Goal: Transaction & Acquisition: Purchase product/service

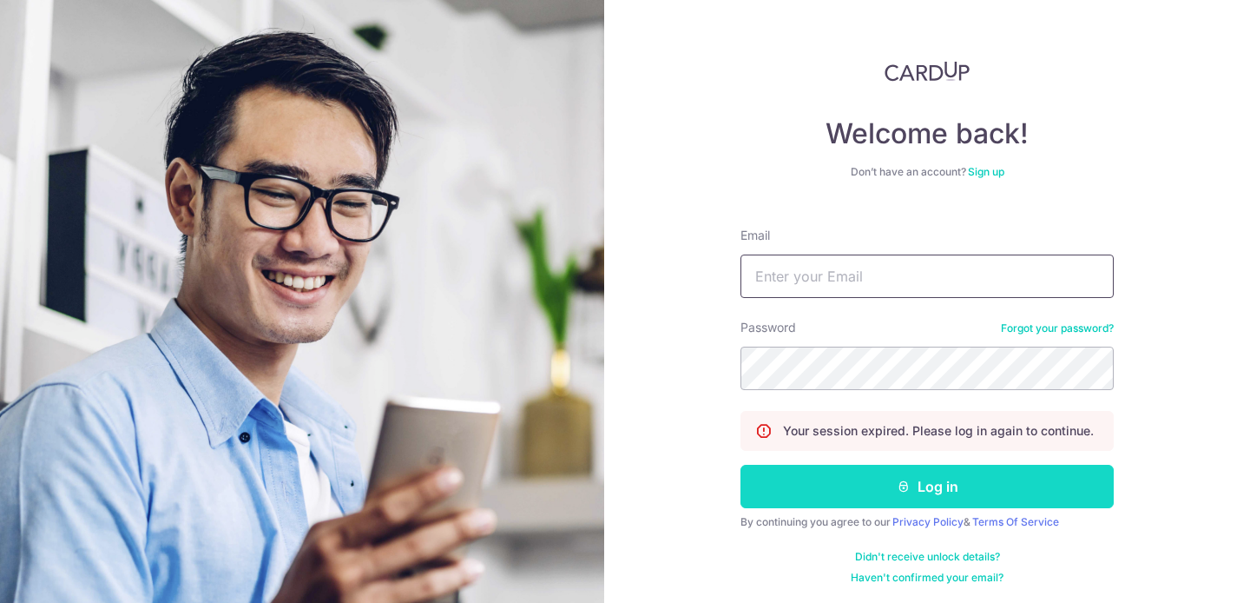
type input "[DOMAIN_NAME][EMAIL_ADDRESS][DOMAIN_NAME]"
click at [824, 493] on button "Log in" at bounding box center [927, 486] width 373 height 43
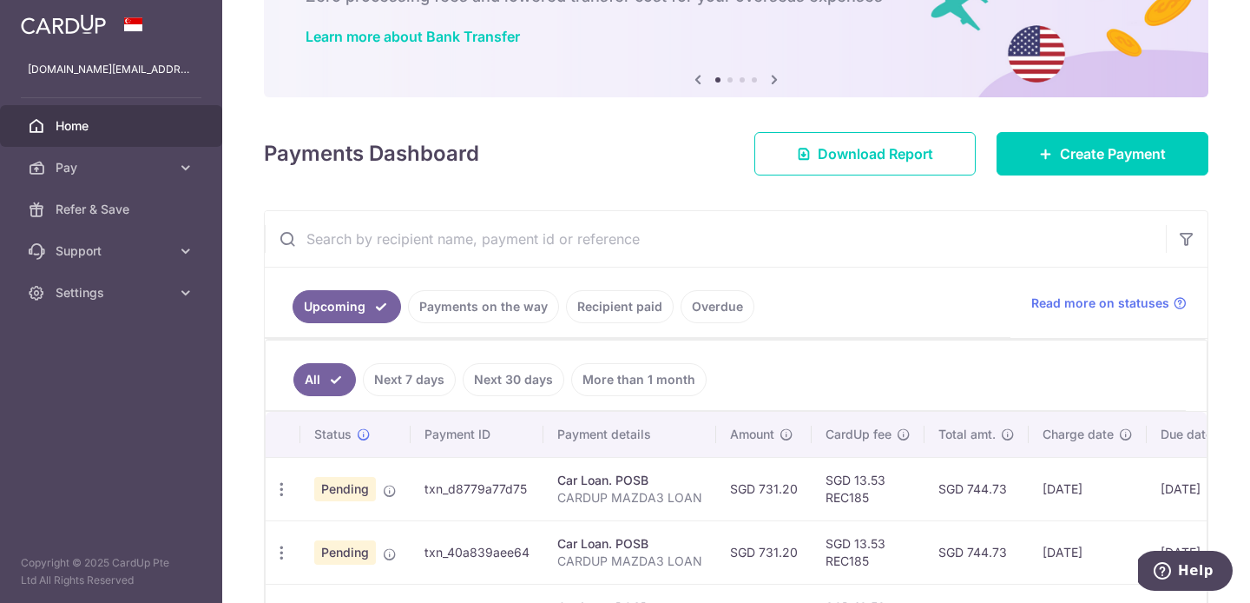
scroll to position [111, 0]
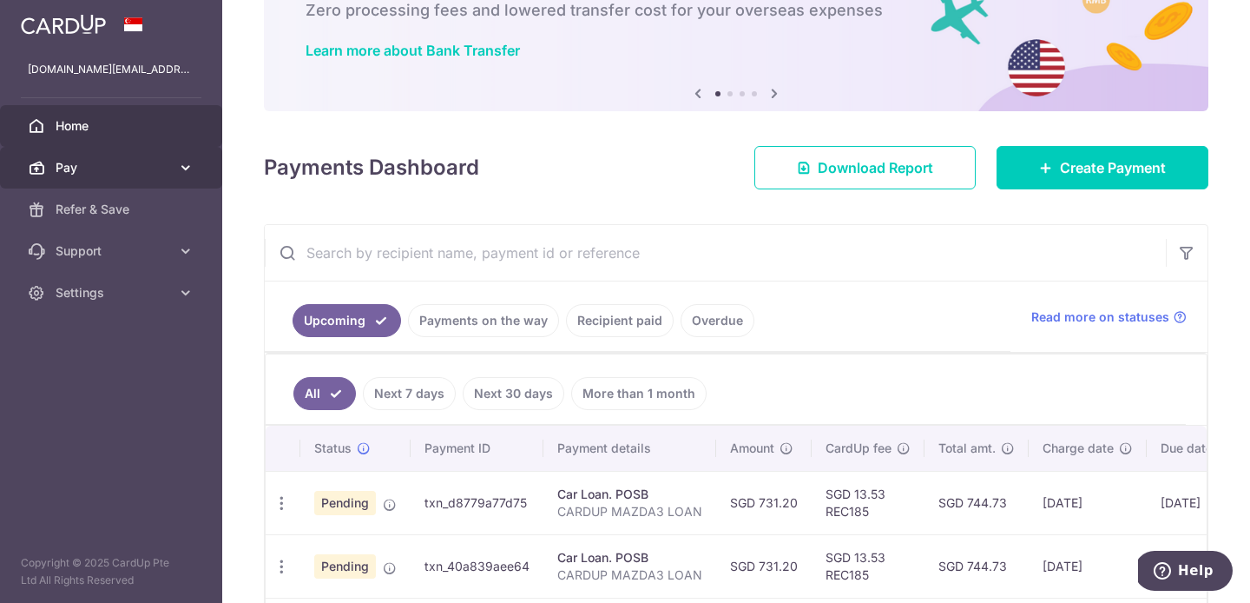
click at [135, 168] on span "Pay" at bounding box center [113, 167] width 115 height 17
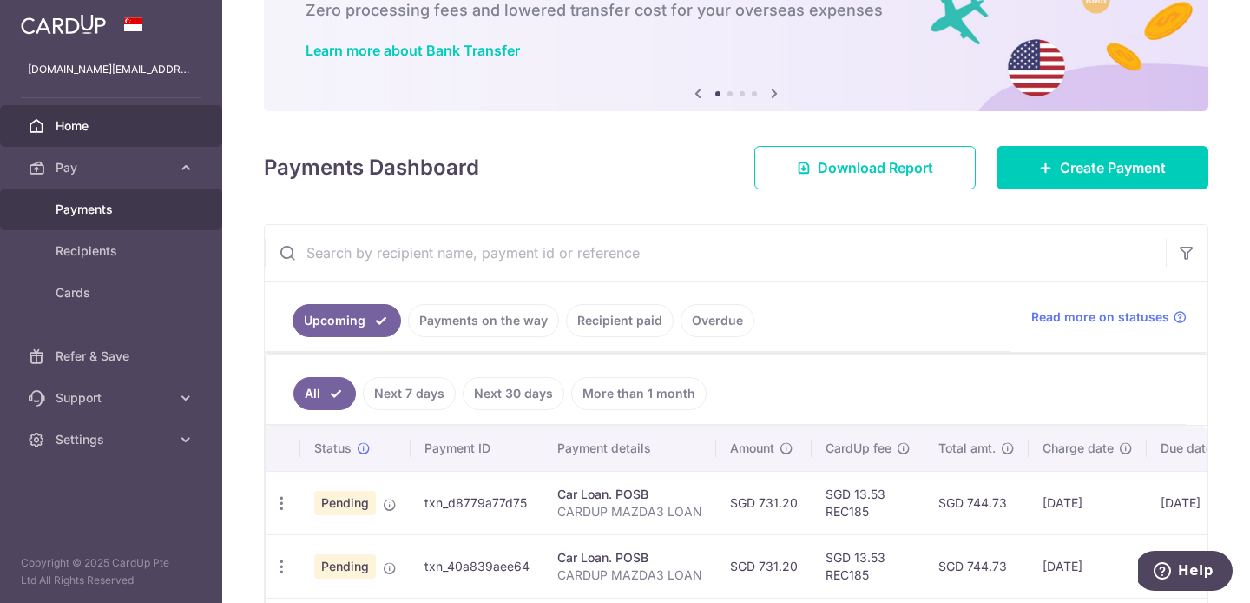
click at [151, 221] on link "Payments" at bounding box center [111, 209] width 222 height 42
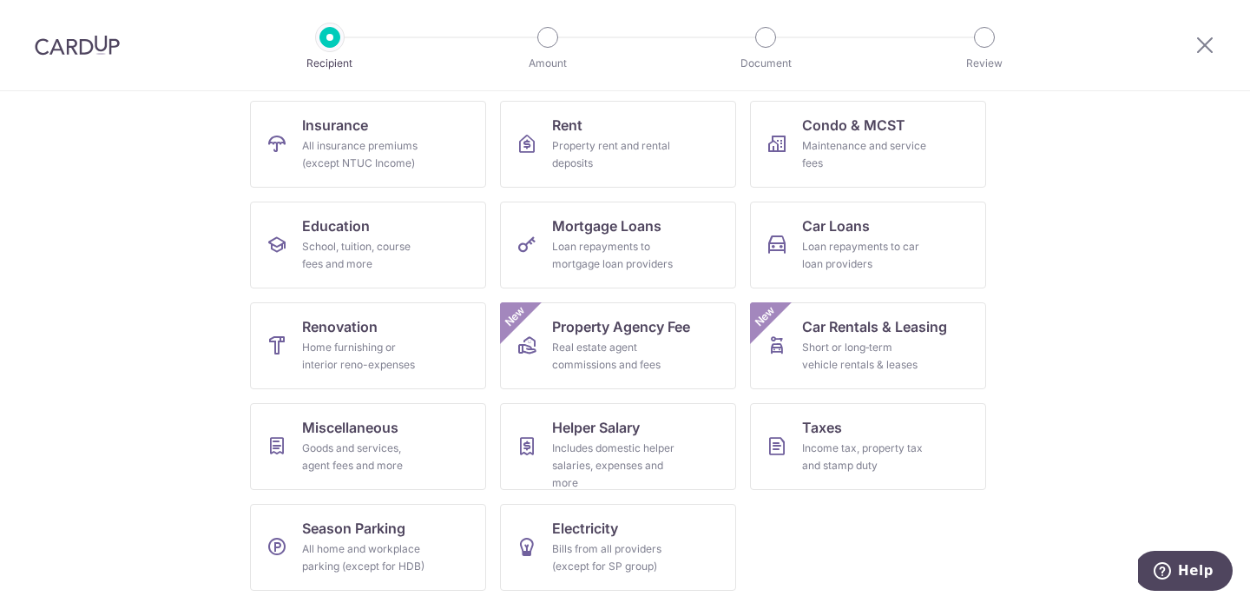
scroll to position [174, 0]
click at [898, 129] on span "Condo & MCST" at bounding box center [853, 124] width 103 height 21
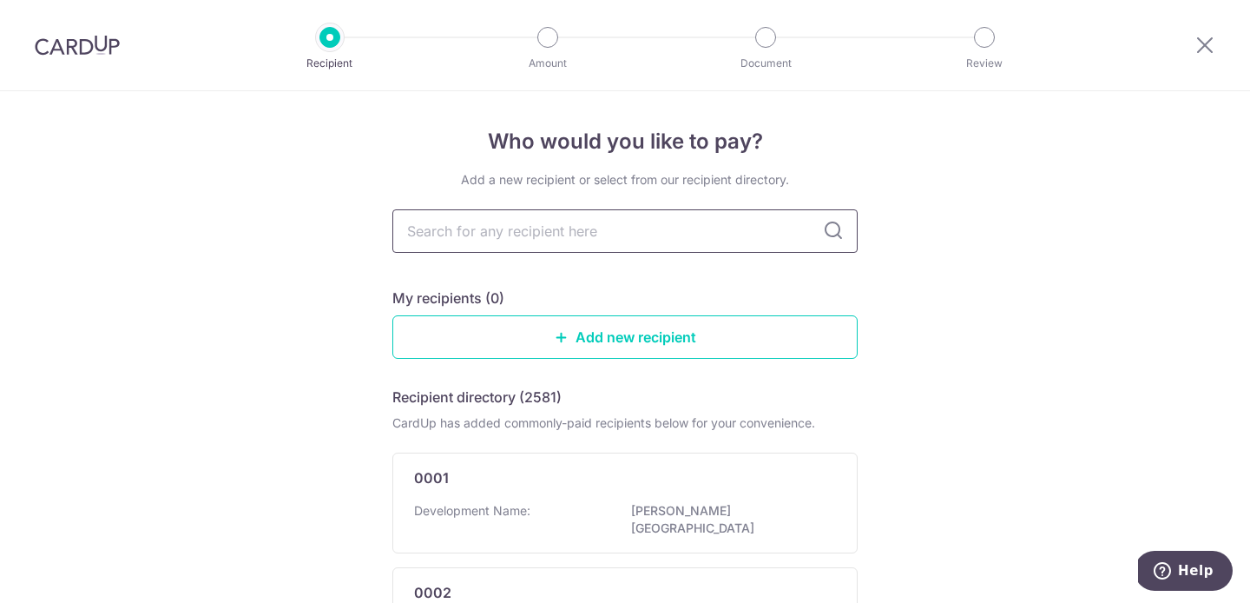
click at [695, 241] on input "text" at bounding box center [624, 230] width 465 height 43
click at [583, 238] on input "text" at bounding box center [624, 230] width 465 height 43
type input "oh"
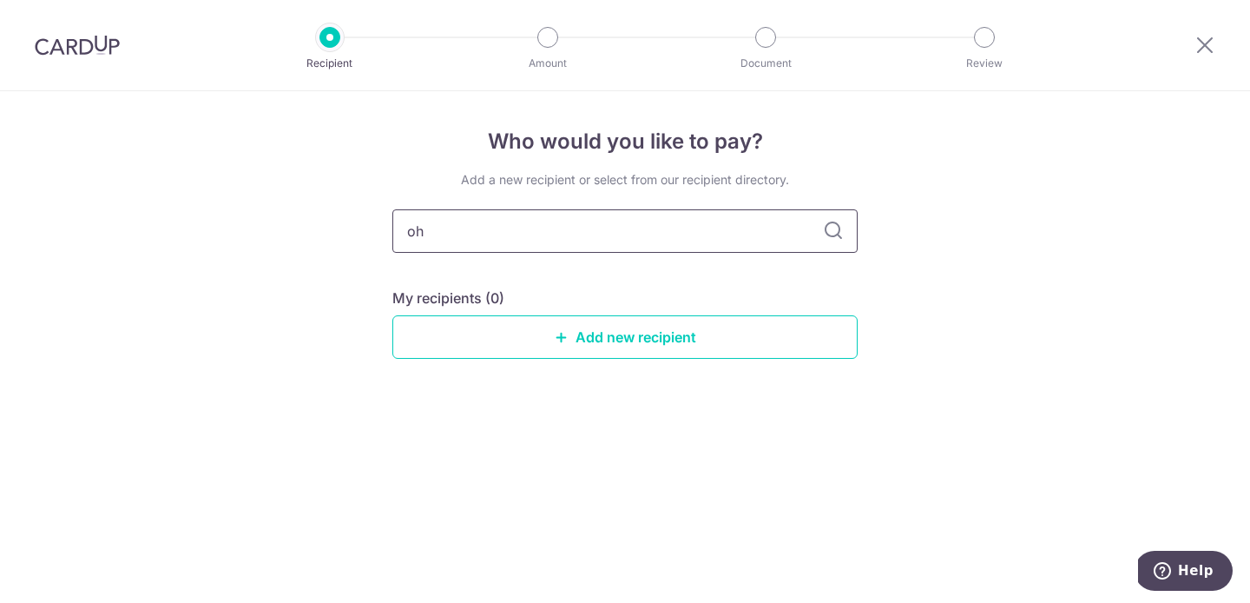
click at [685, 241] on input "oh" at bounding box center [624, 230] width 465 height 43
click at [1016, 230] on div "Who would you like to pay? Add a new recipient or select from our recipient dir…" at bounding box center [625, 346] width 1250 height 511
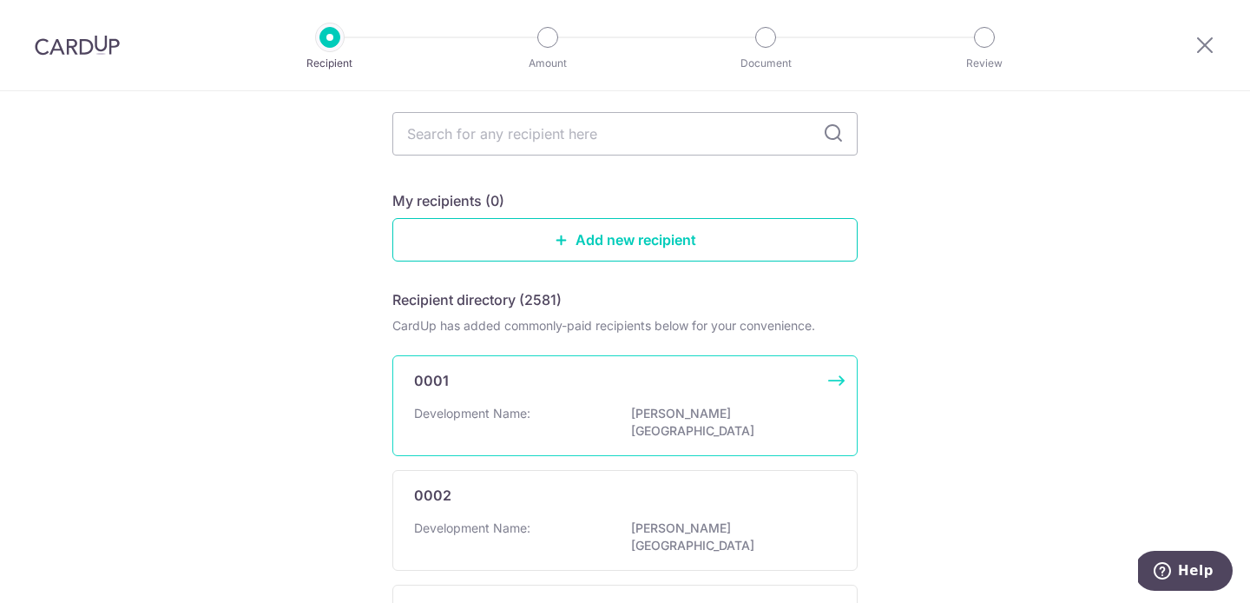
scroll to position [75, 0]
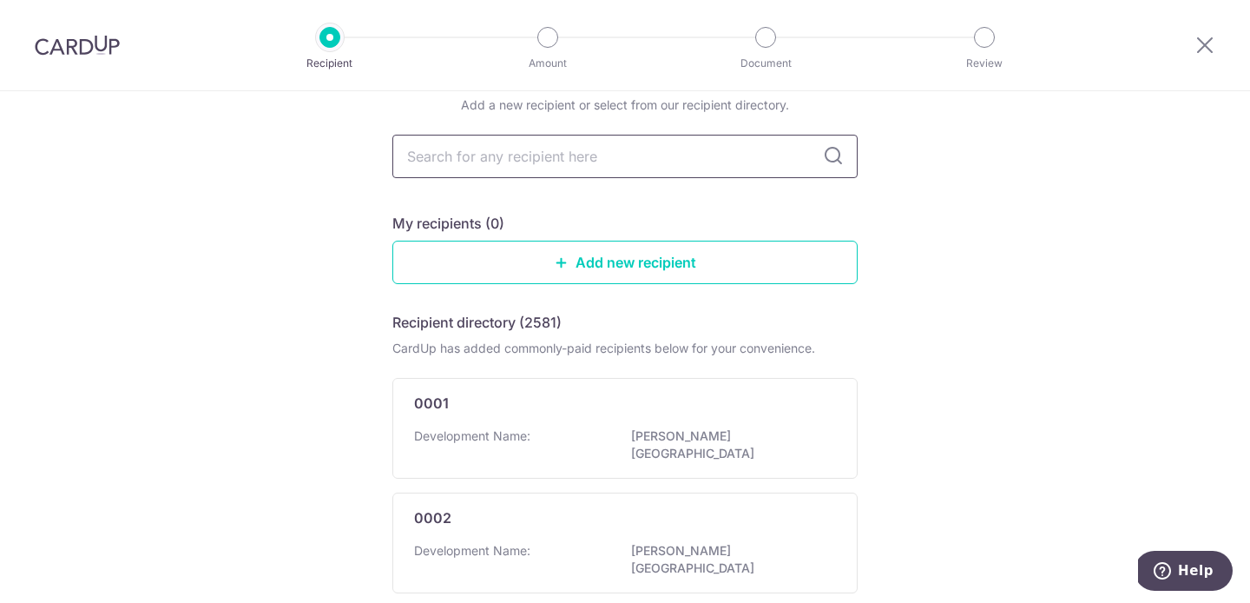
click at [648, 167] on input "text" at bounding box center [624, 156] width 465 height 43
type input "alps"
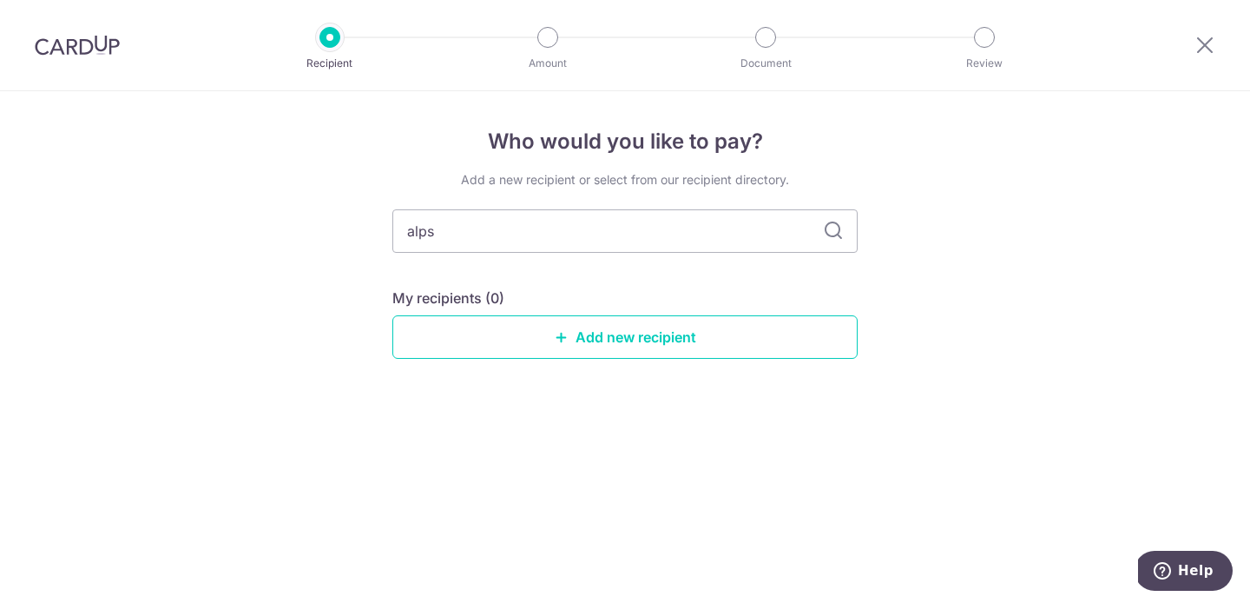
scroll to position [0, 0]
click at [852, 224] on input "alps" at bounding box center [624, 230] width 465 height 43
click at [830, 226] on icon at bounding box center [833, 231] width 21 height 21
click at [853, 274] on div "Add a new recipient or select from our recipient directory. alps My recipients …" at bounding box center [624, 278] width 465 height 215
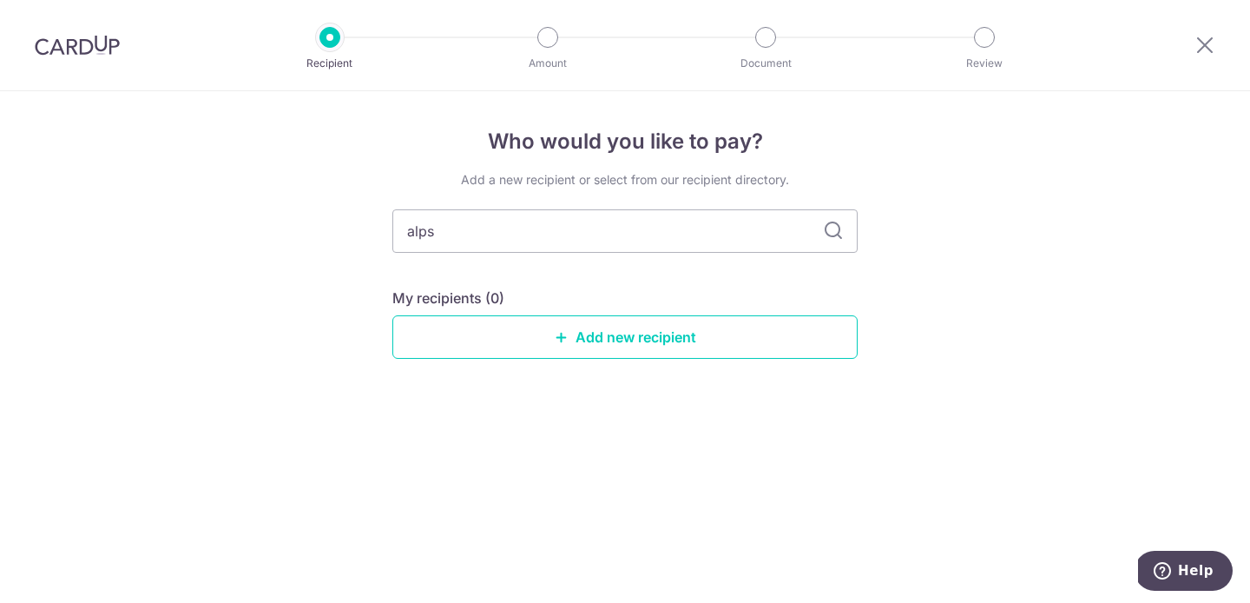
click at [781, 260] on div "Add a new recipient or select from our recipient directory. alps My recipients …" at bounding box center [624, 278] width 465 height 215
click at [781, 250] on input "alps" at bounding box center [624, 230] width 465 height 43
click at [988, 336] on div "Who would you like to pay? Add a new recipient or select from our recipient dir…" at bounding box center [625, 346] width 1250 height 511
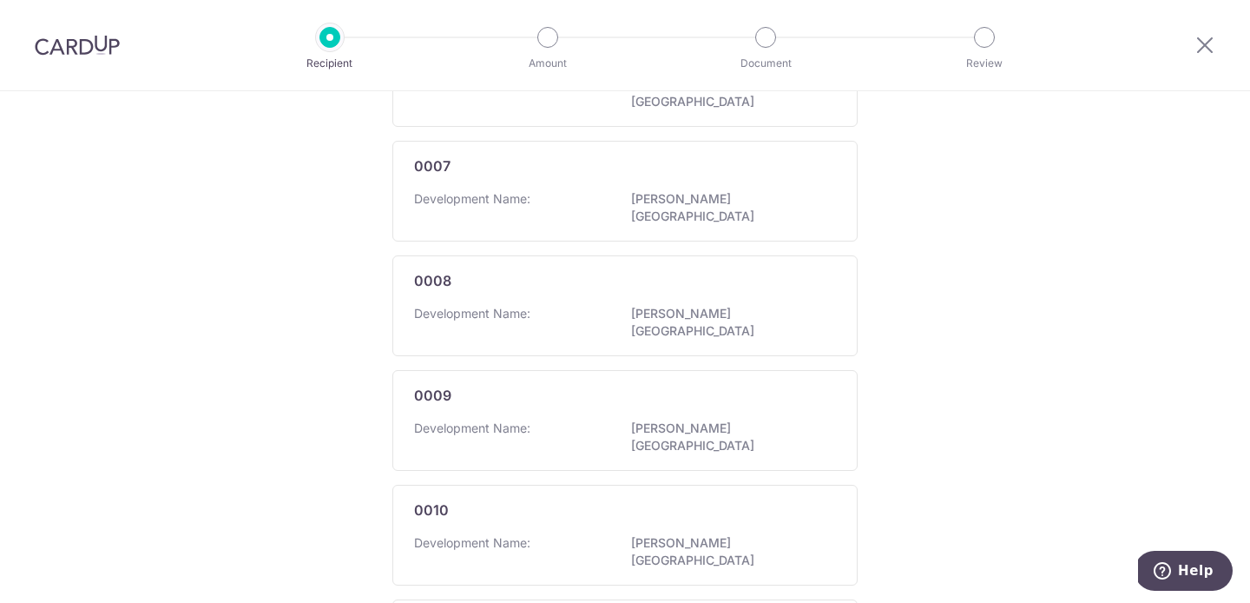
scroll to position [1074, 0]
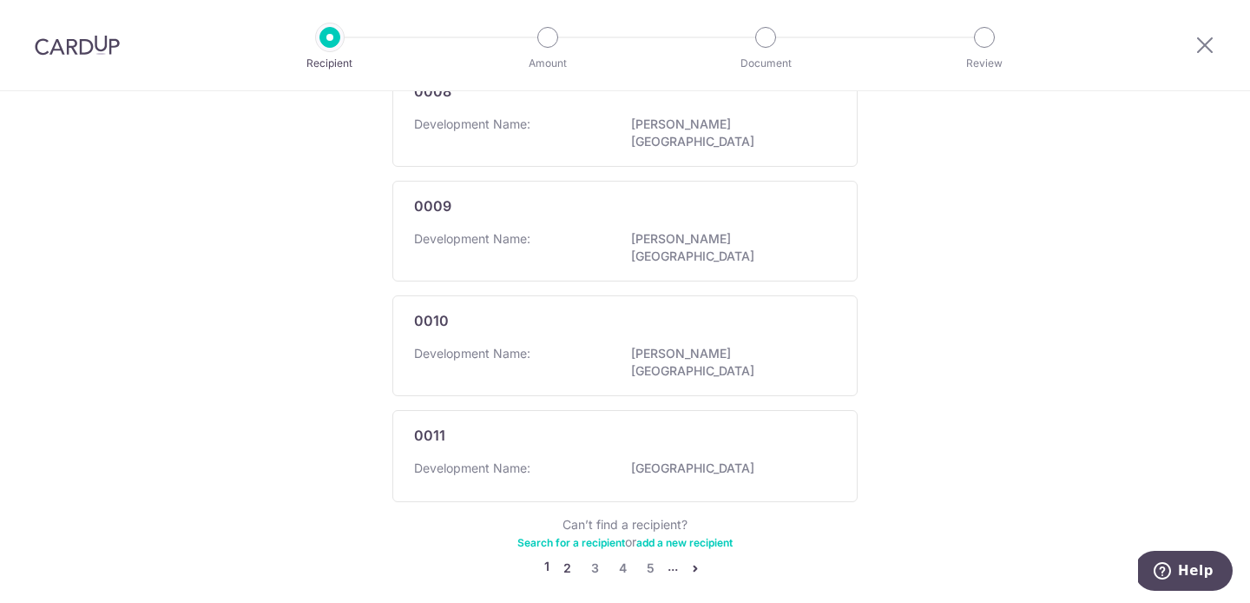
click at [573, 557] on link "2" at bounding box center [567, 567] width 21 height 21
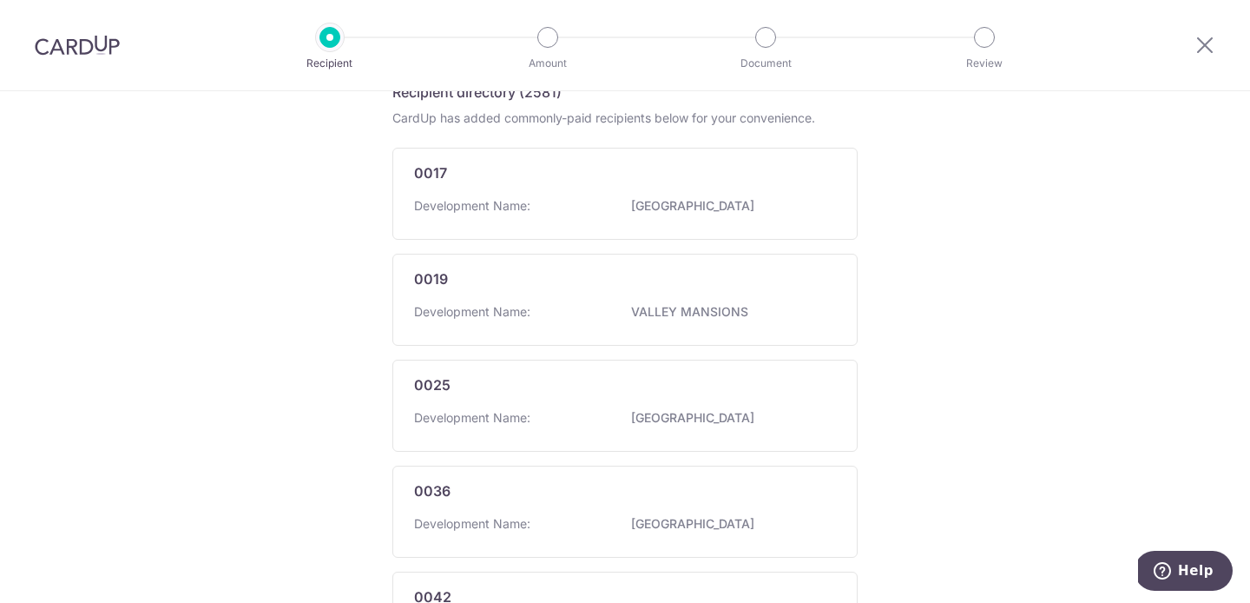
scroll to position [30, 0]
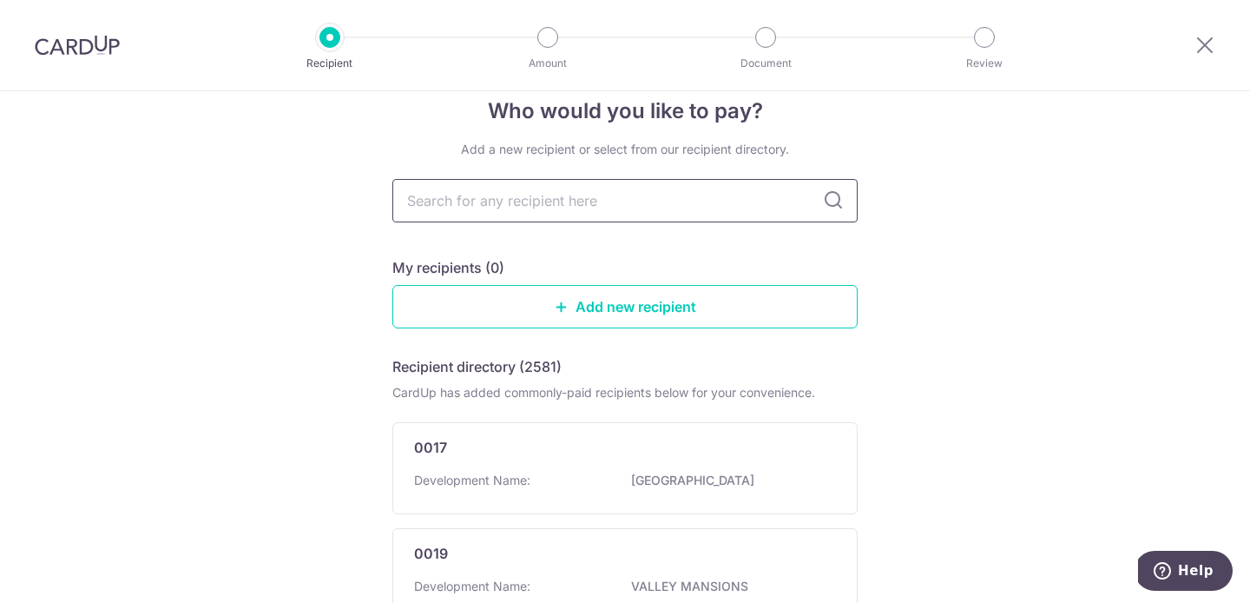
click at [652, 216] on input "text" at bounding box center [624, 200] width 465 height 43
type input "tampines"
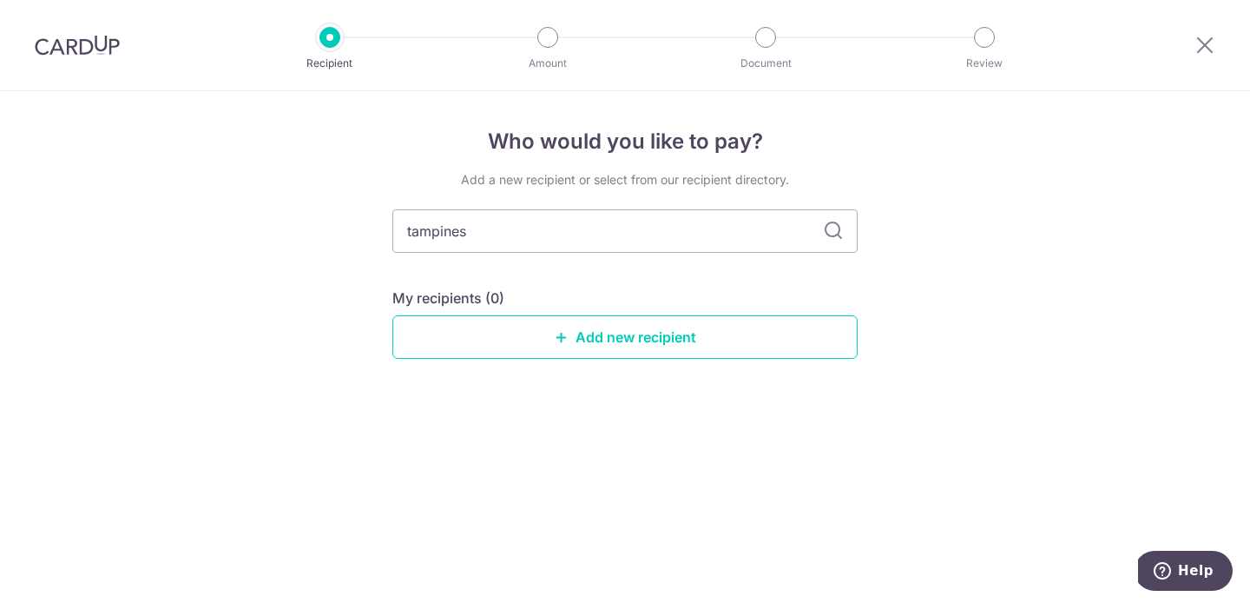
click at [842, 233] on icon at bounding box center [833, 231] width 21 height 21
click at [774, 233] on input "tampines" at bounding box center [624, 230] width 465 height 43
click at [905, 269] on div "Who would you like to pay? Add a new recipient or select from our recipient dir…" at bounding box center [625, 346] width 1250 height 511
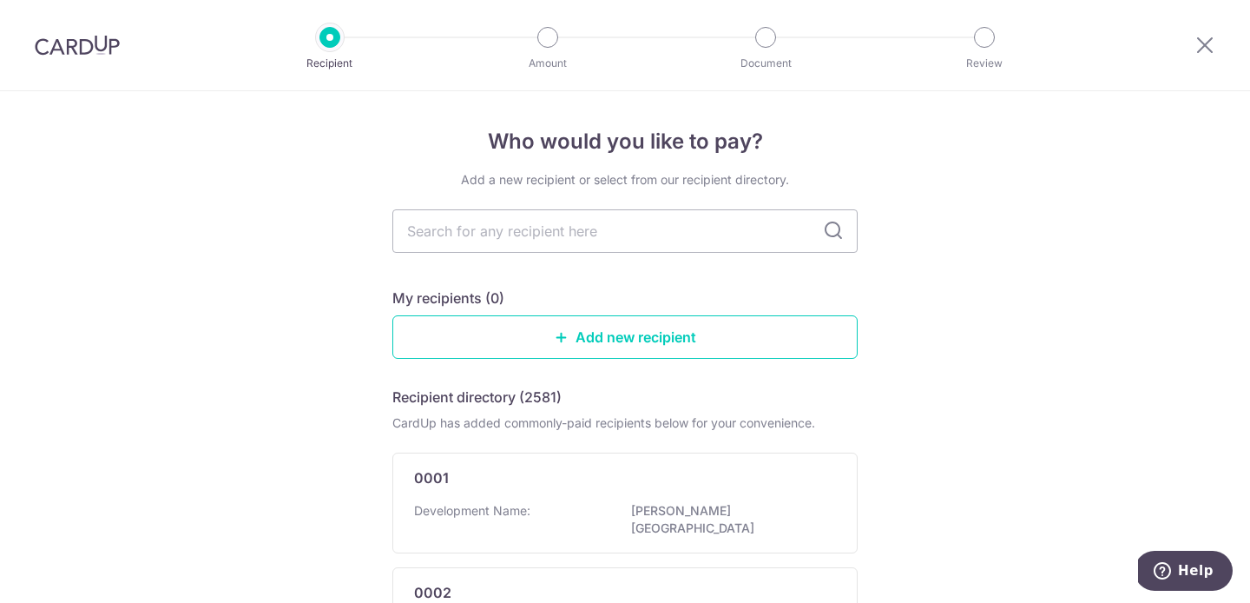
click at [761, 293] on div "My recipients (0)" at bounding box center [624, 297] width 465 height 21
click at [679, 245] on input "text" at bounding box center [624, 230] width 465 height 43
type input "4722"
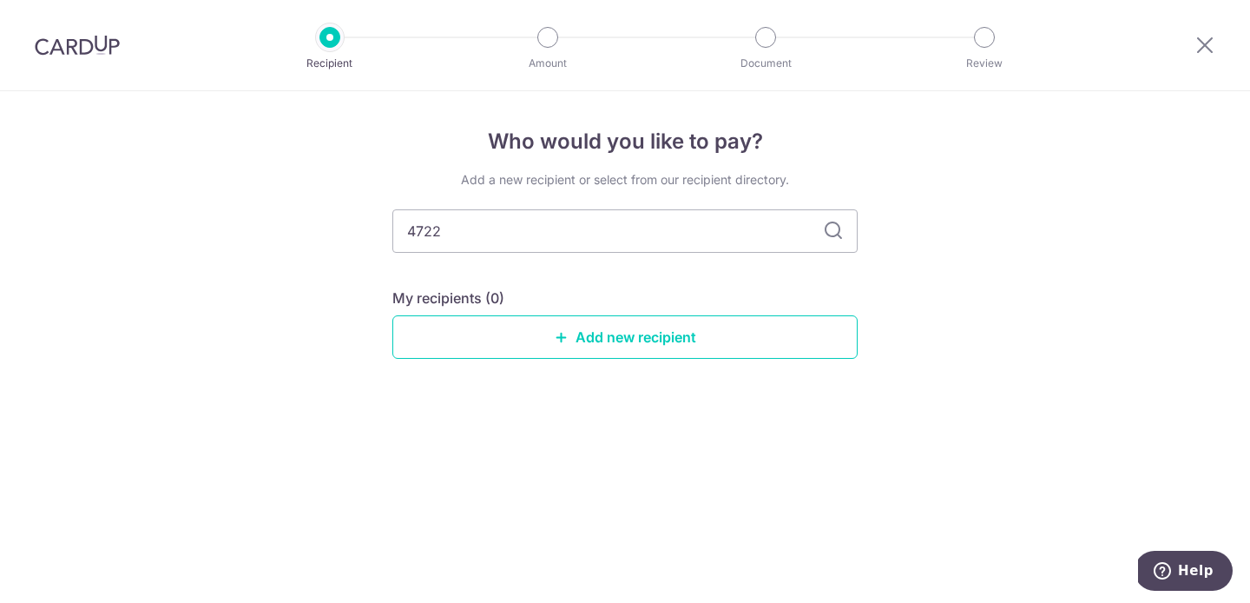
click at [835, 230] on icon at bounding box center [833, 231] width 21 height 21
click at [663, 332] on link "Add new recipient" at bounding box center [624, 336] width 465 height 43
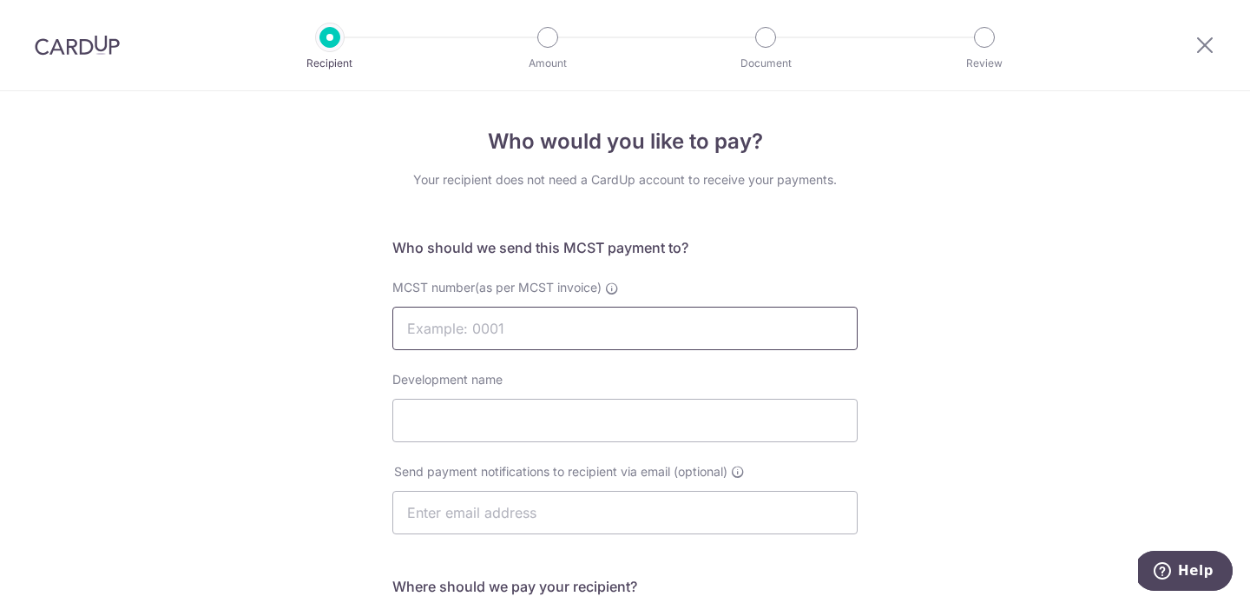
click at [615, 333] on input "MCST number(as per MCST invoice)" at bounding box center [624, 328] width 465 height 43
type input "4722"
click at [598, 431] on input "Development name" at bounding box center [624, 420] width 465 height 43
paste input "MCC Land (Tampines) Pte Ltd"
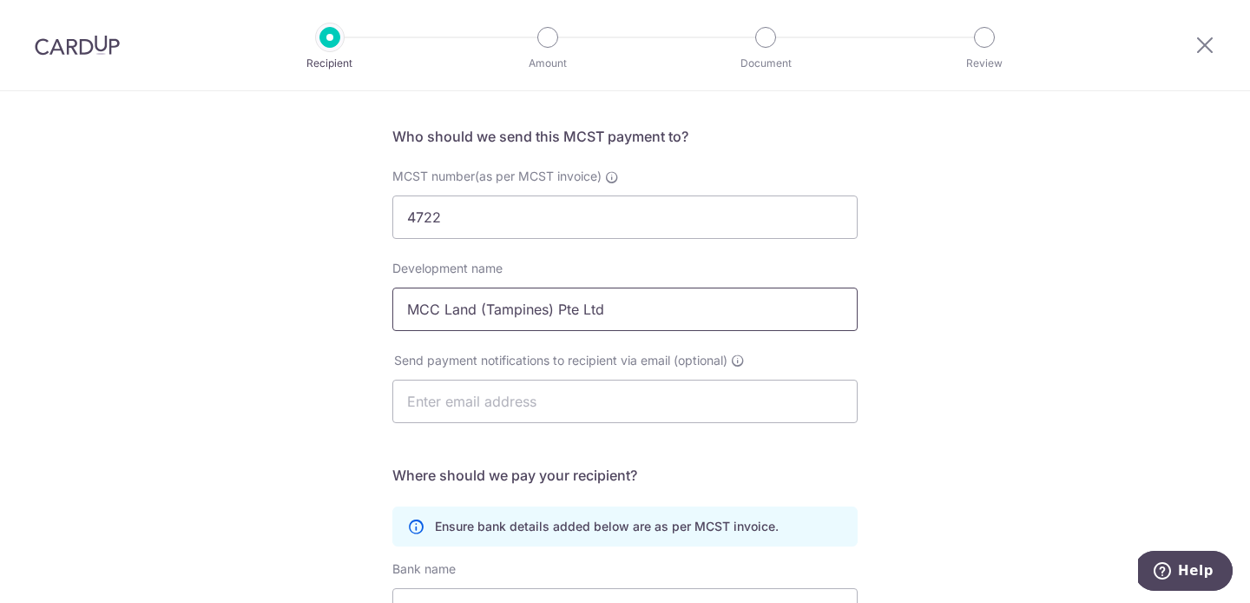
scroll to position [128, 0]
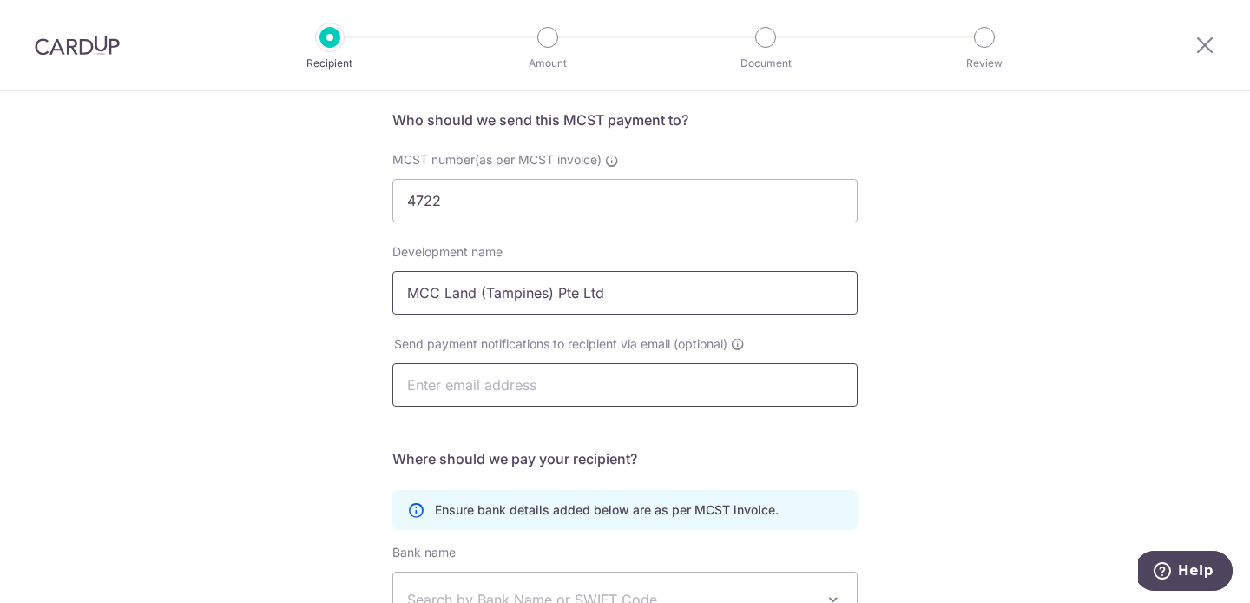
type input "MCC Land (Tampines) Pte Ltd"
click at [606, 394] on input "text" at bounding box center [624, 384] width 465 height 43
type input "[PERSON_NAME][EMAIL_ADDRESS][DOMAIN_NAME]"
click at [707, 438] on form "Who should we send this MCST payment to? MCST number(as per MCST invoice) 4722 …" at bounding box center [624, 454] width 465 height 691
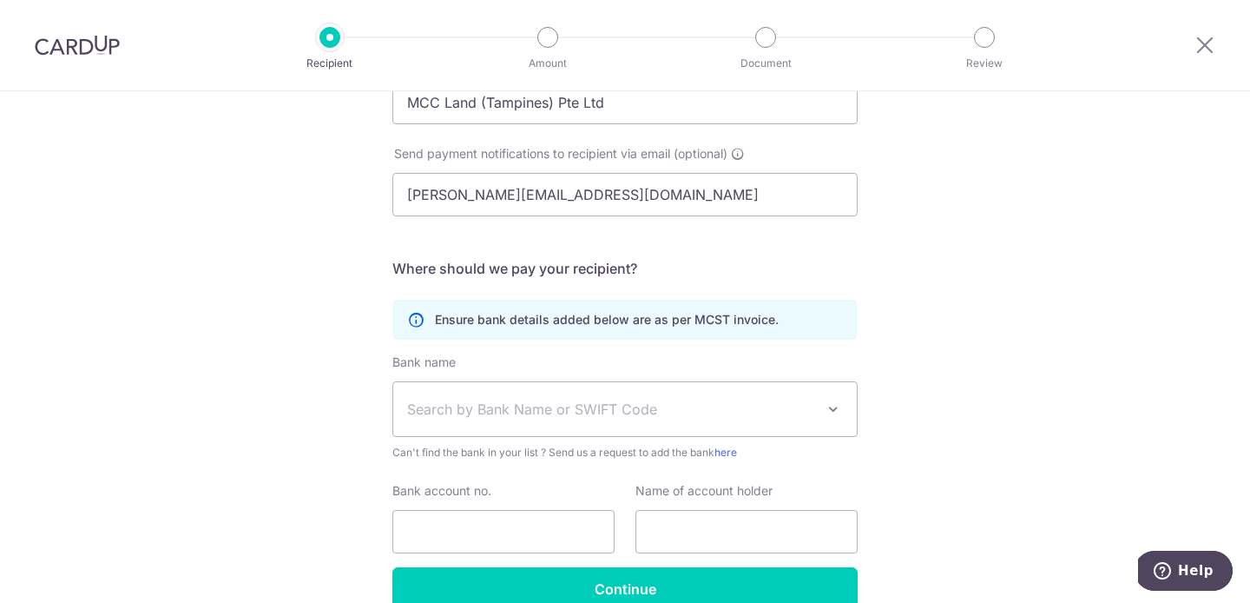
scroll to position [337, 0]
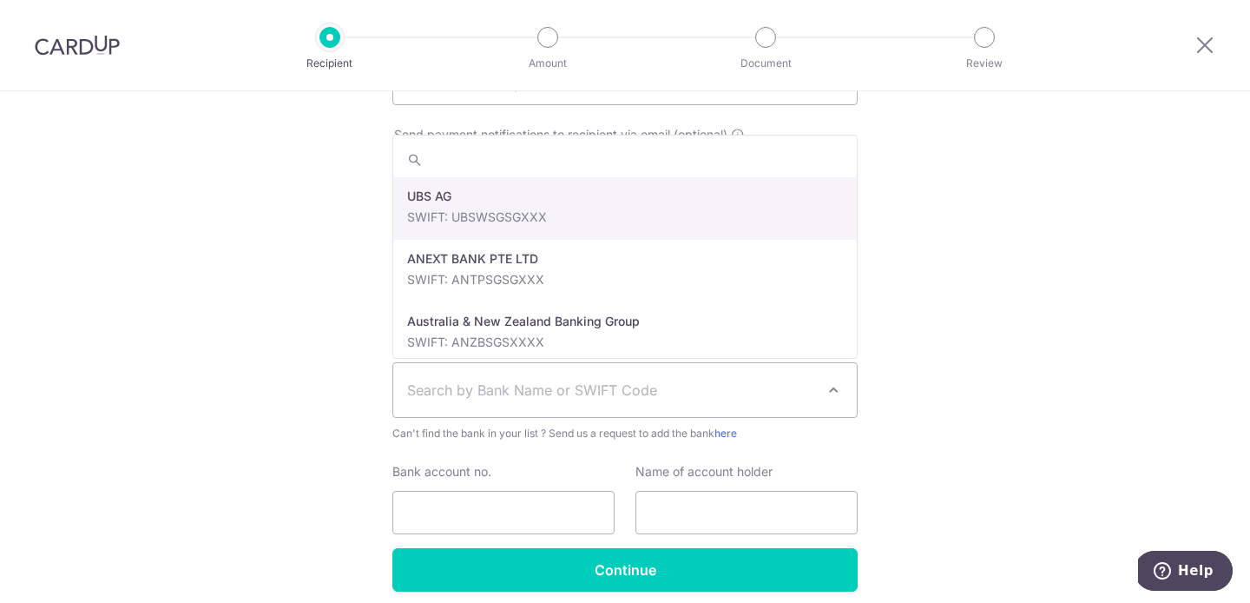
click at [698, 373] on span "Search by Bank Name or SWIFT Code" at bounding box center [625, 390] width 464 height 54
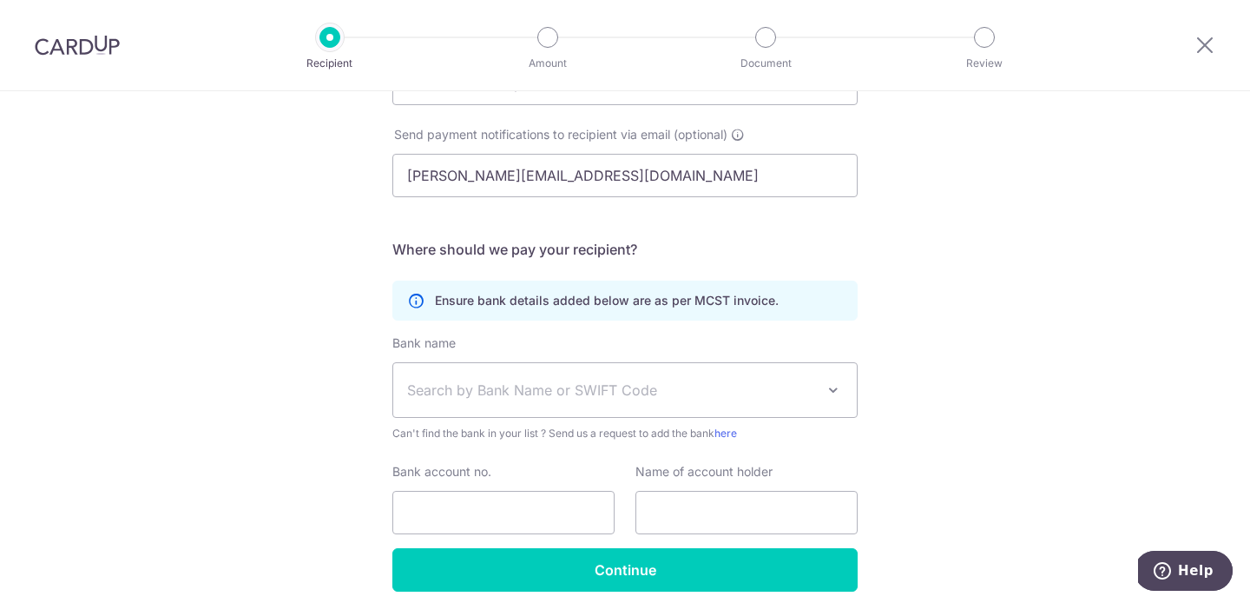
click at [997, 338] on div "Who would you like to pay? Your recipient does not need a CardUp account to rec…" at bounding box center [625, 213] width 1250 height 919
click at [512, 351] on div "Bank name Select Bank UBS AG ANEXT BANK PTE LTD Australia & New Zealand Banking…" at bounding box center [624, 388] width 465 height 108
click at [511, 395] on span "Search by Bank Name or SWIFT Code" at bounding box center [611, 389] width 408 height 21
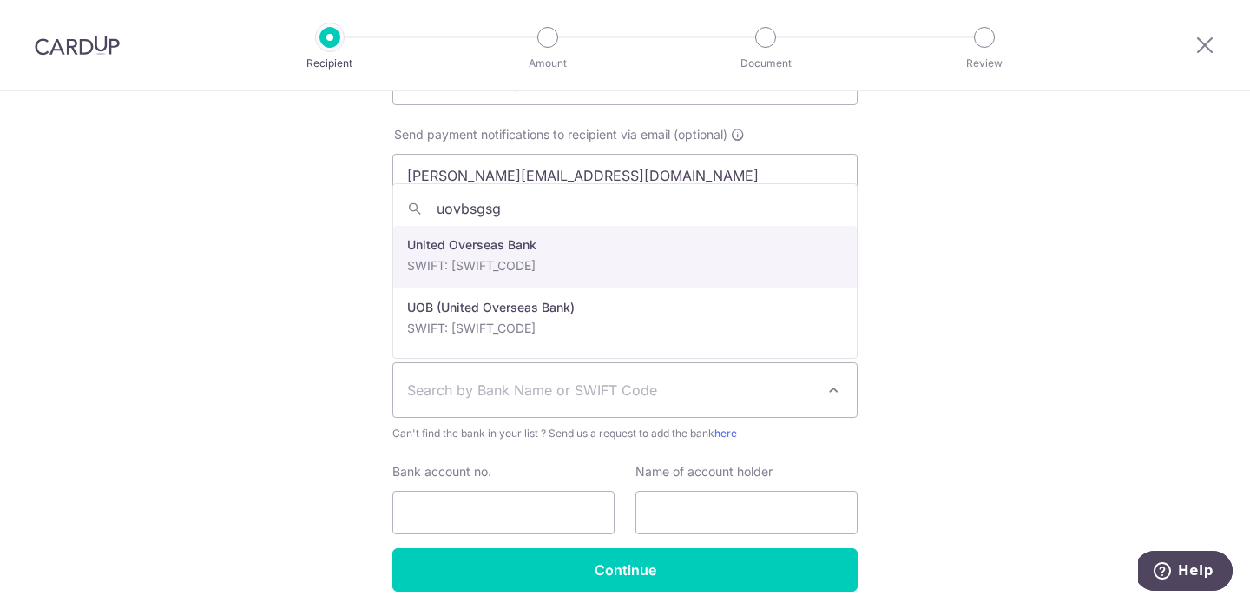
type input "uovbsgsg"
select select "23668"
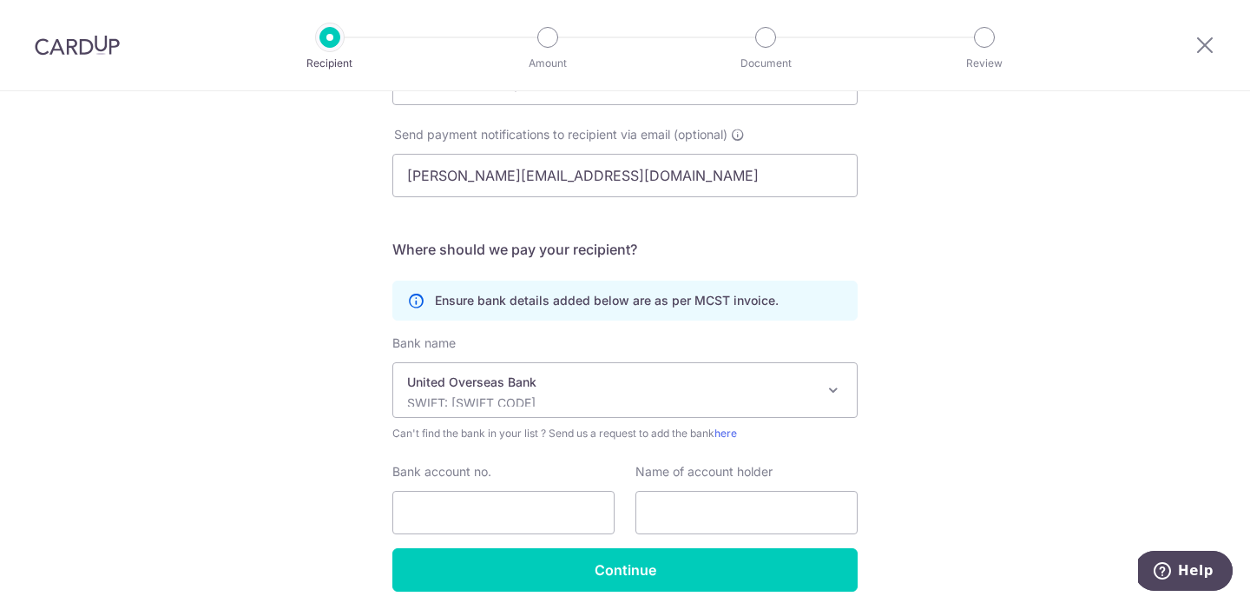
scroll to position [407, 0]
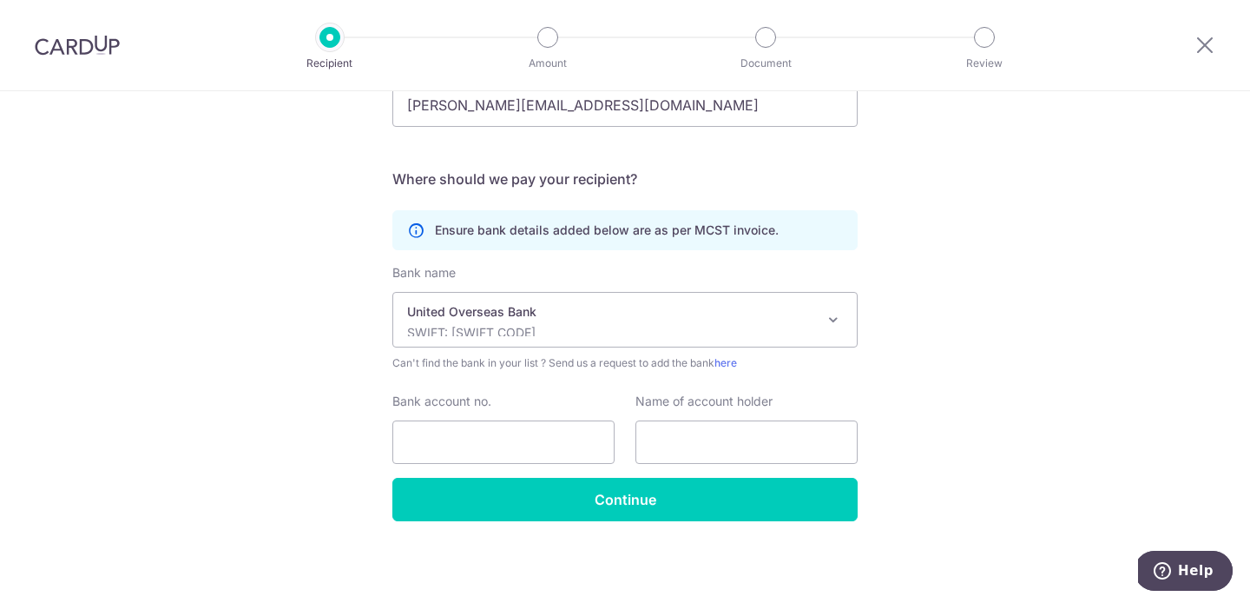
click at [453, 416] on div "Bank account no." at bounding box center [503, 427] width 222 height 71
click at [453, 430] on input "Bank account no." at bounding box center [503, 441] width 222 height 43
click at [726, 446] on input "text" at bounding box center [747, 441] width 222 height 43
type input "mcst 4722"
click at [557, 427] on input "Bank account no." at bounding box center [503, 441] width 222 height 43
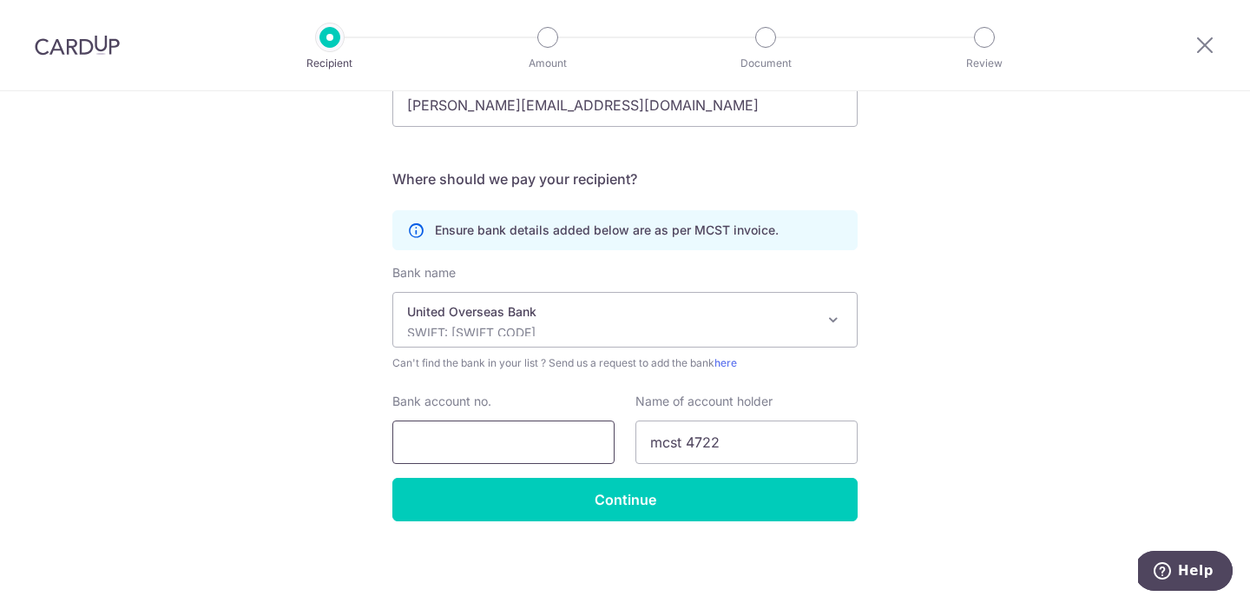
paste input "[PHONE_NUMBER]"
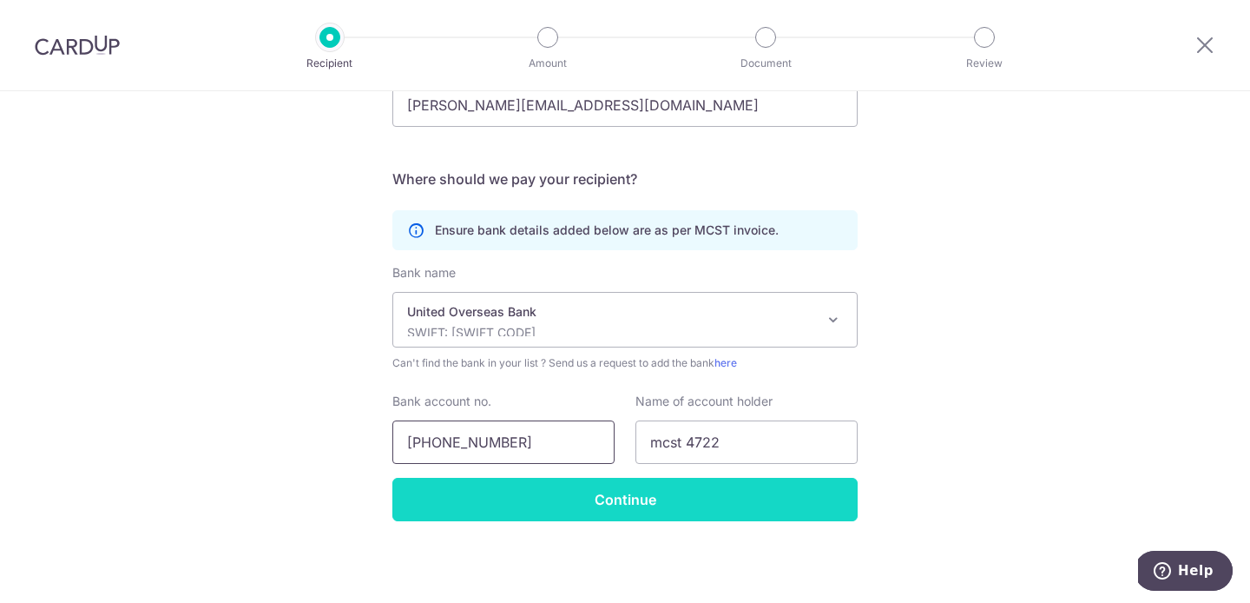
type input "[PHONE_NUMBER]"
click at [608, 502] on input "Continue" at bounding box center [624, 499] width 465 height 43
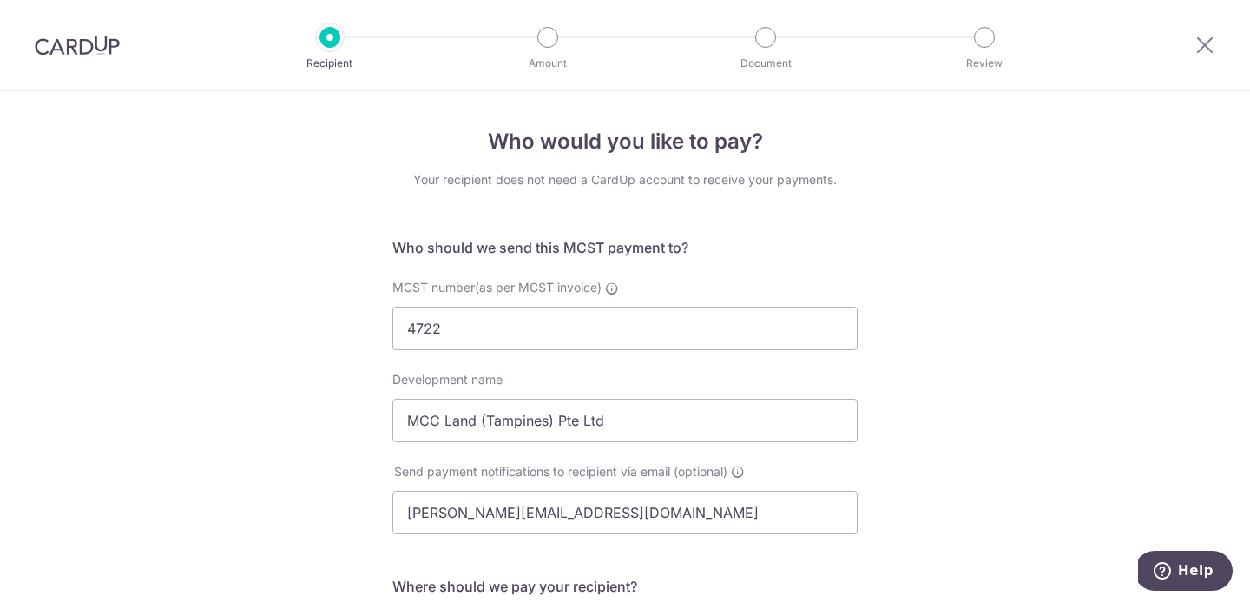
scroll to position [449, 0]
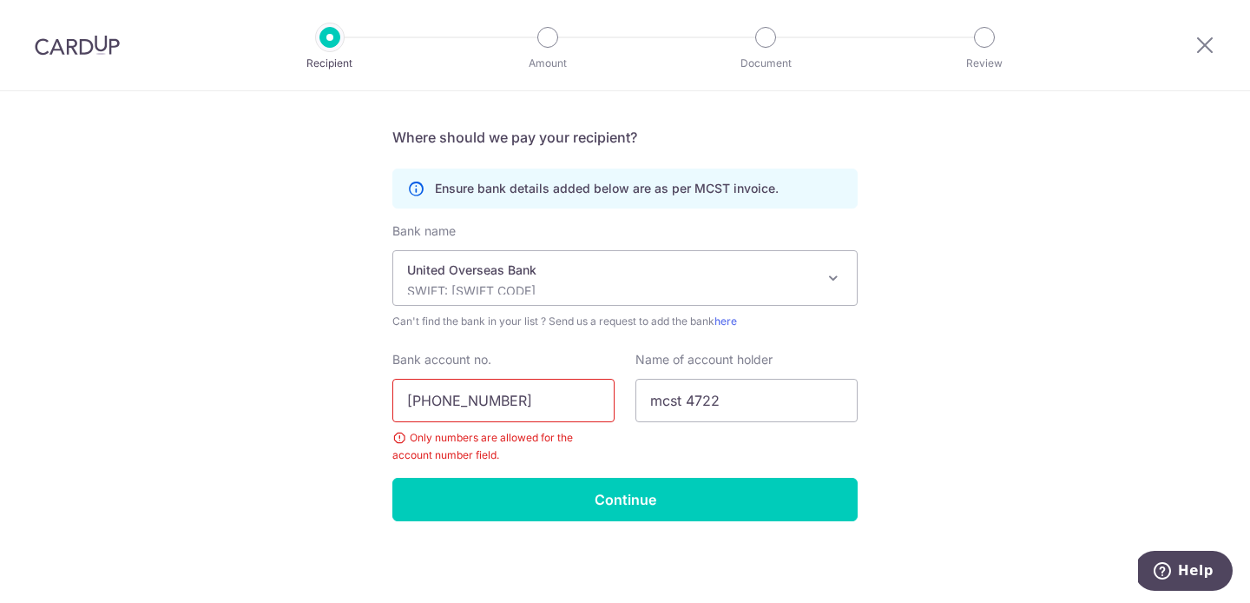
click at [470, 401] on input "[PHONE_NUMBER]" at bounding box center [503, 400] width 222 height 43
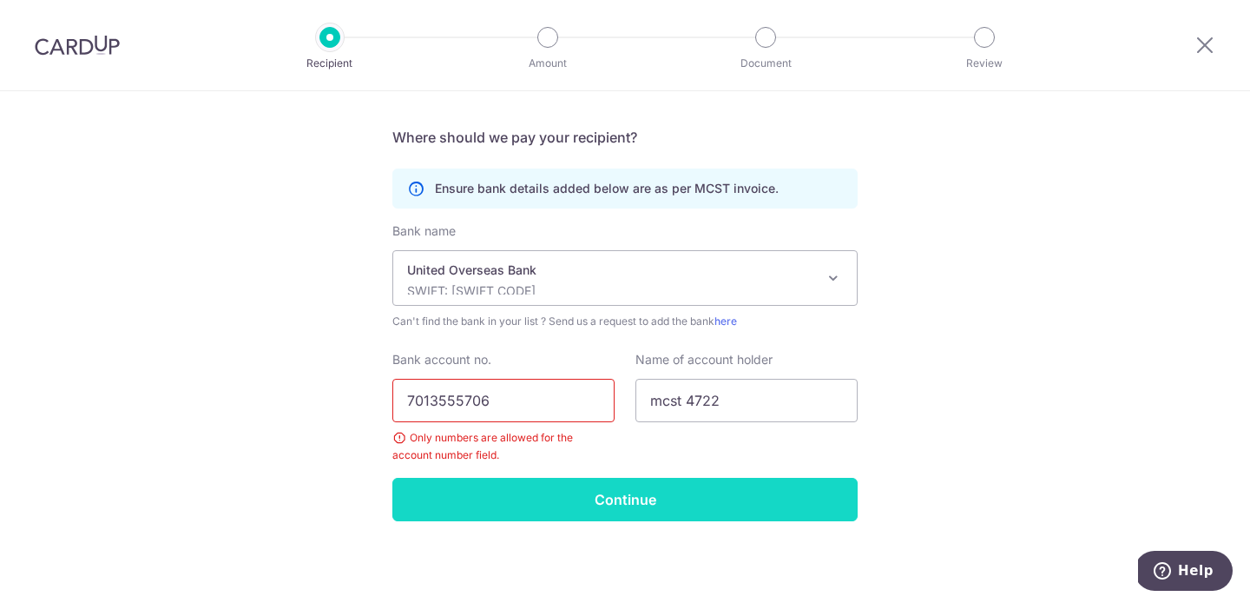
type input "7013555706"
click at [516, 489] on input "Continue" at bounding box center [624, 499] width 465 height 43
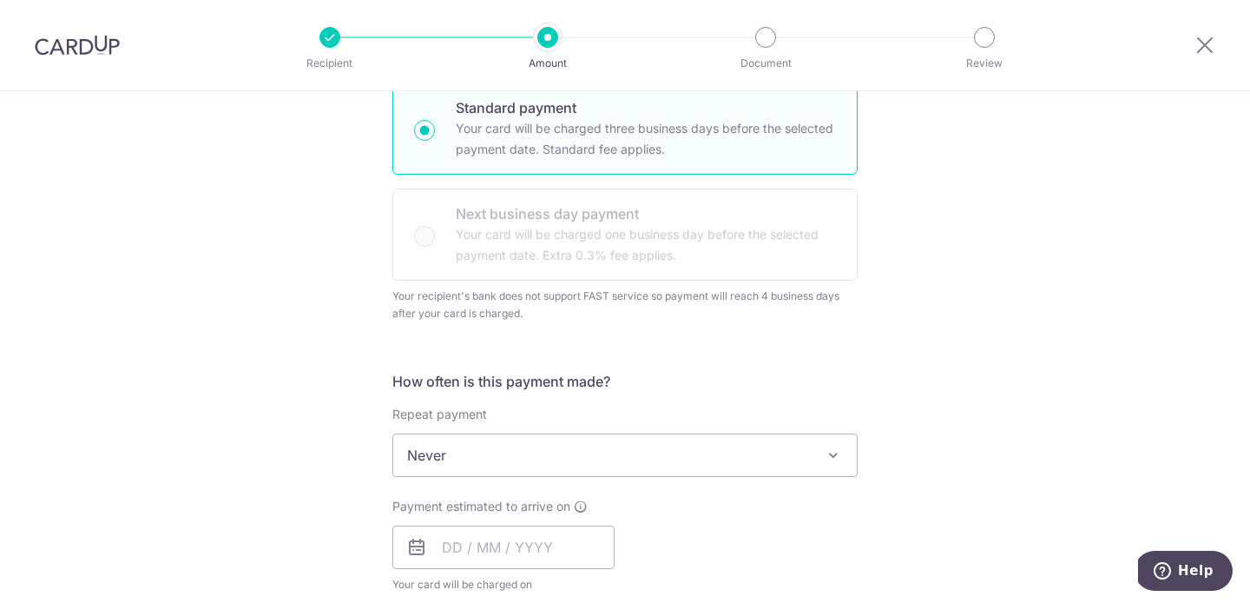
scroll to position [429, 0]
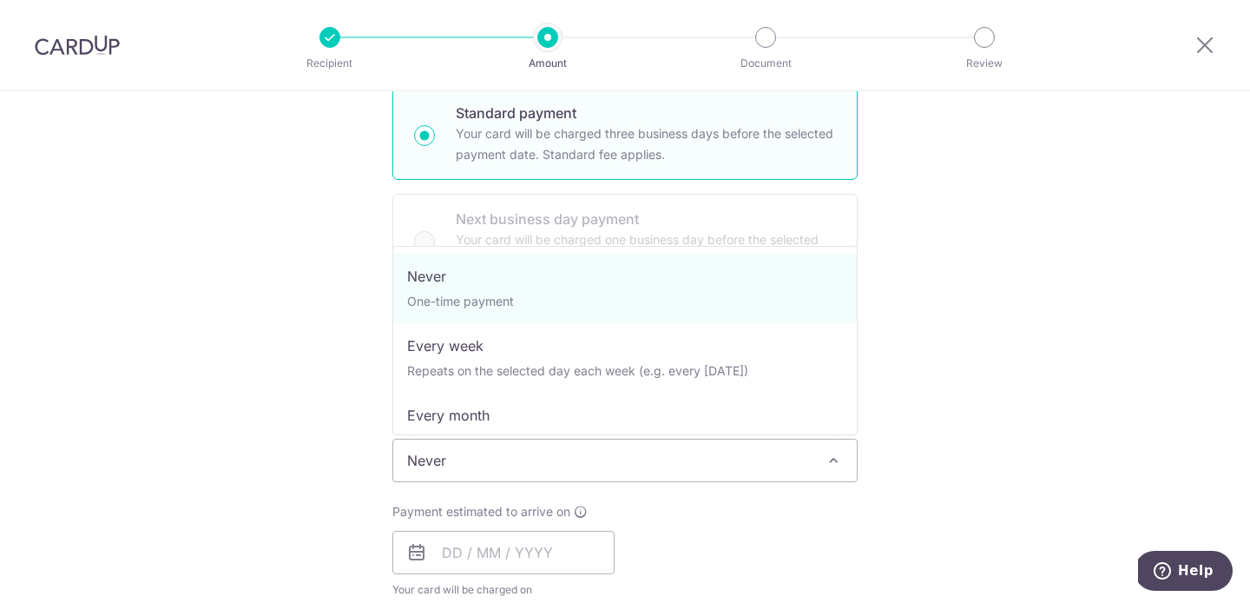
click at [722, 461] on span "Never" at bounding box center [625, 460] width 464 height 42
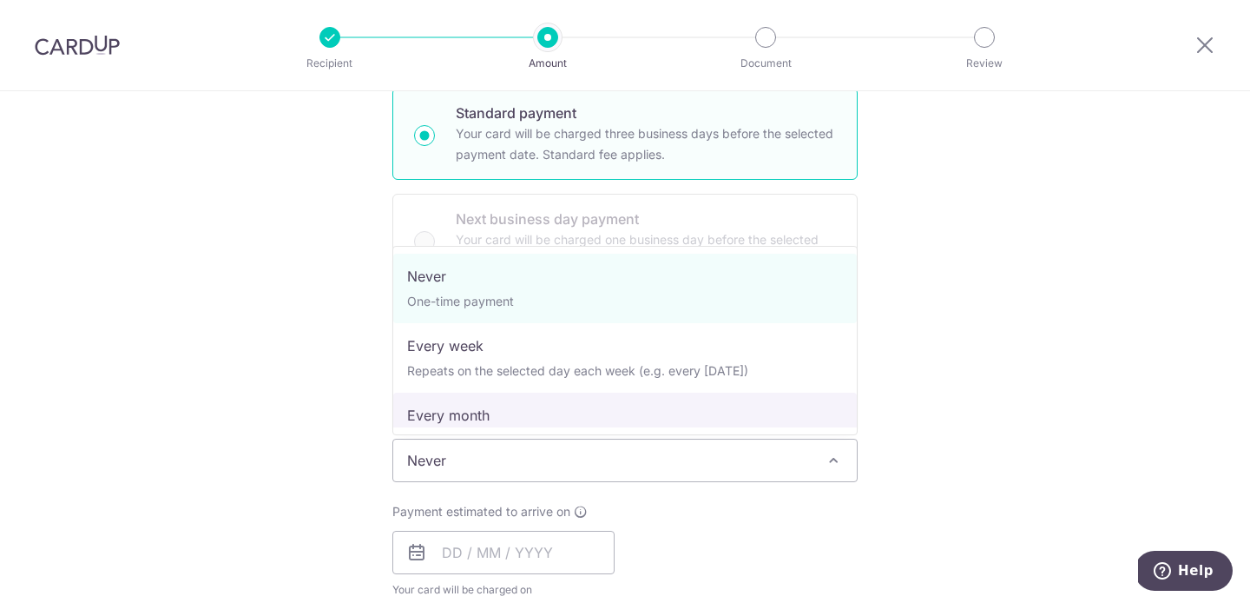
select select "3"
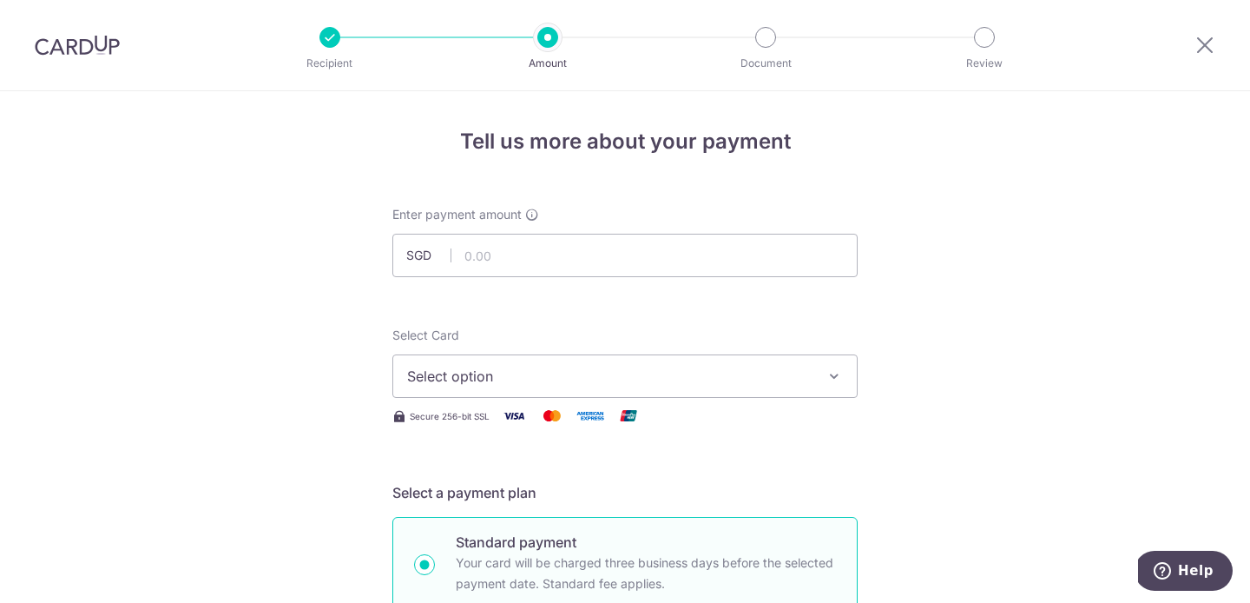
scroll to position [3, 0]
click at [808, 386] on button "Select option" at bounding box center [624, 373] width 465 height 43
